Goal: Check status: Check status

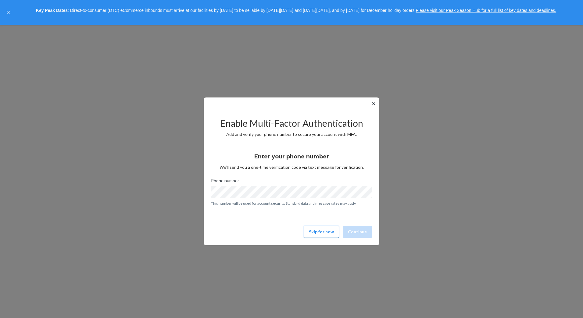
click at [321, 231] on button "Skip for now" at bounding box center [321, 232] width 35 height 12
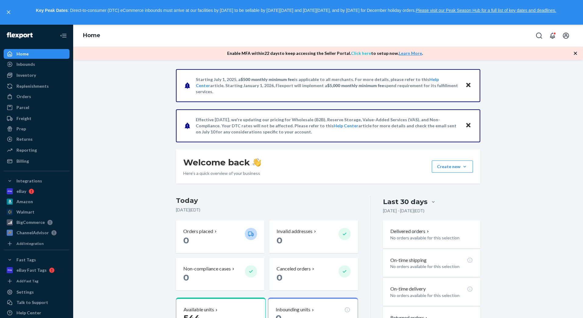
click at [358, 55] on link "Click here" at bounding box center [361, 53] width 20 height 5
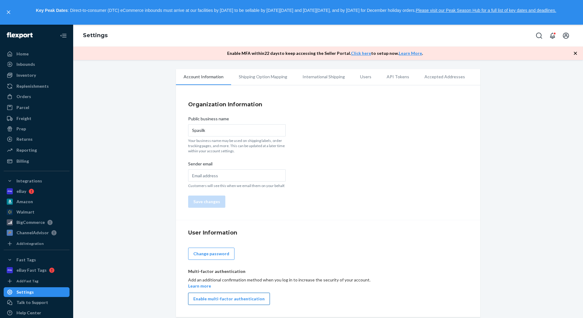
click at [252, 301] on button "Enable multi-factor authentication" at bounding box center [229, 299] width 82 height 12
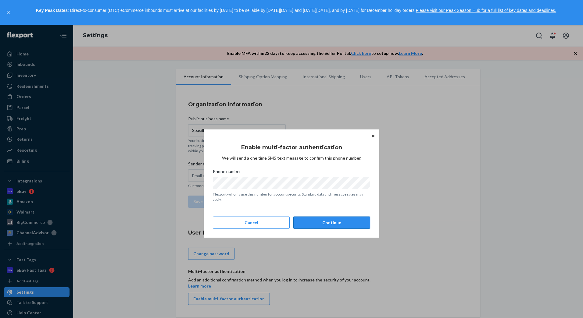
click at [344, 220] on button "Continue" at bounding box center [331, 223] width 77 height 12
click at [343, 219] on button "Continue" at bounding box center [331, 223] width 77 height 12
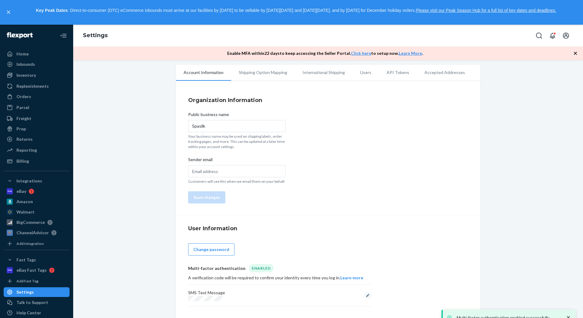
scroll to position [5, 0]
click at [28, 96] on div "Orders" at bounding box center [23, 97] width 15 height 6
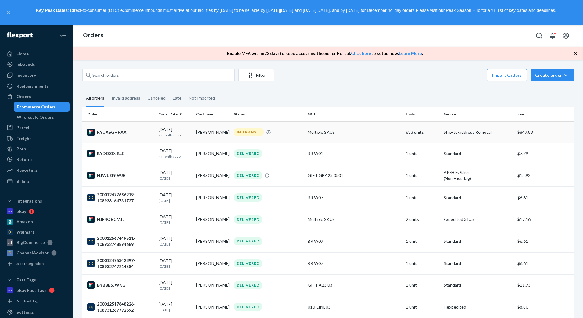
click at [359, 132] on td "Multiple SKUs" at bounding box center [354, 132] width 98 height 21
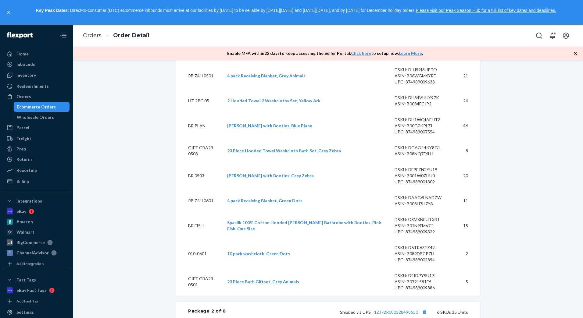
scroll to position [1219, 0]
